Goal: Use online tool/utility: Utilize a website feature to perform a specific function

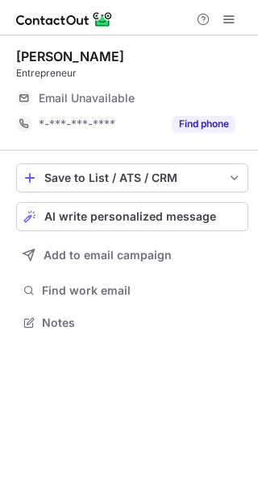
scroll to position [312, 258]
